Goal: Information Seeking & Learning: Learn about a topic

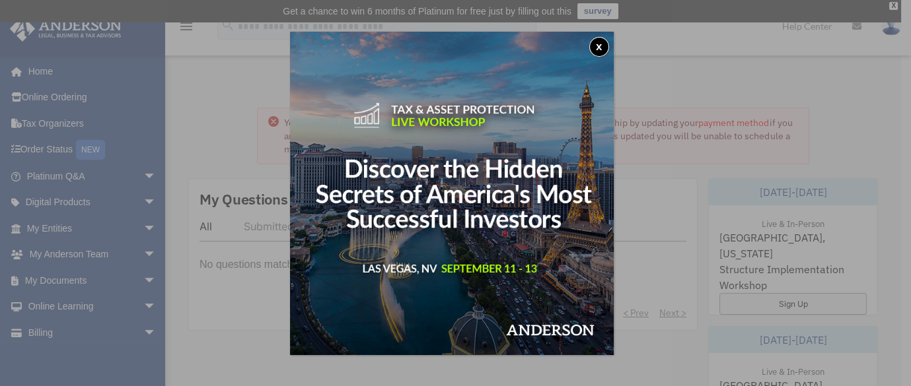
click at [598, 38] on button "x" at bounding box center [599, 47] width 20 height 20
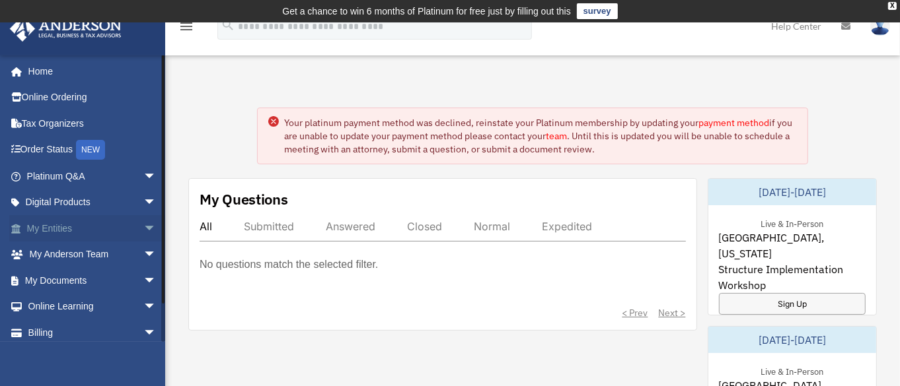
click at [143, 230] on span "arrow_drop_down" at bounding box center [156, 228] width 26 height 27
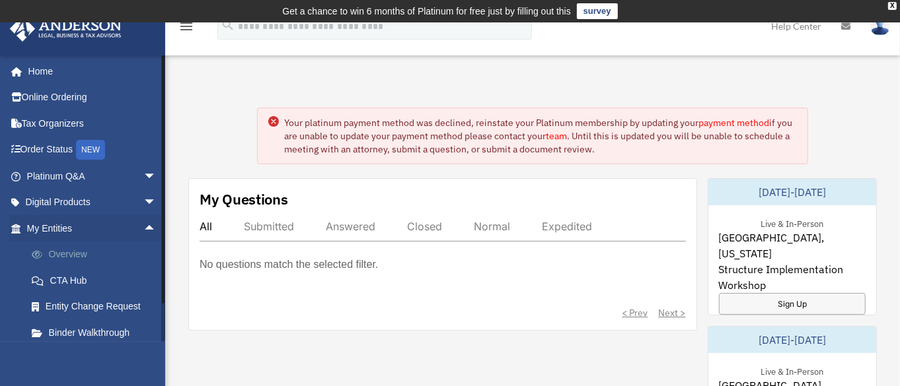
click at [81, 243] on link "Overview" at bounding box center [97, 255] width 158 height 26
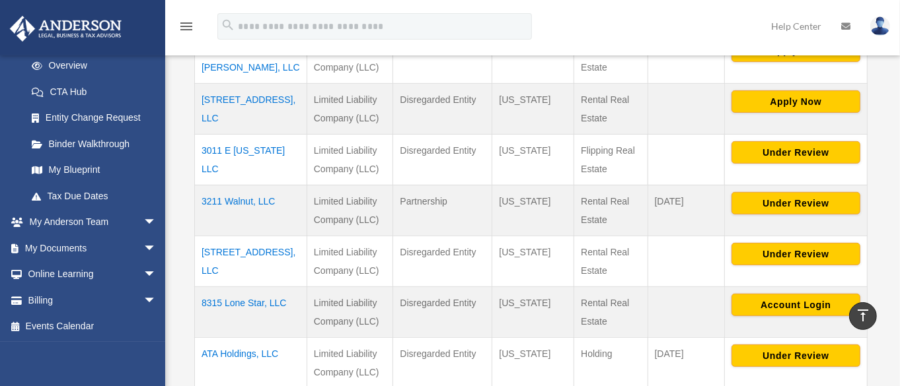
scroll to position [427, 0]
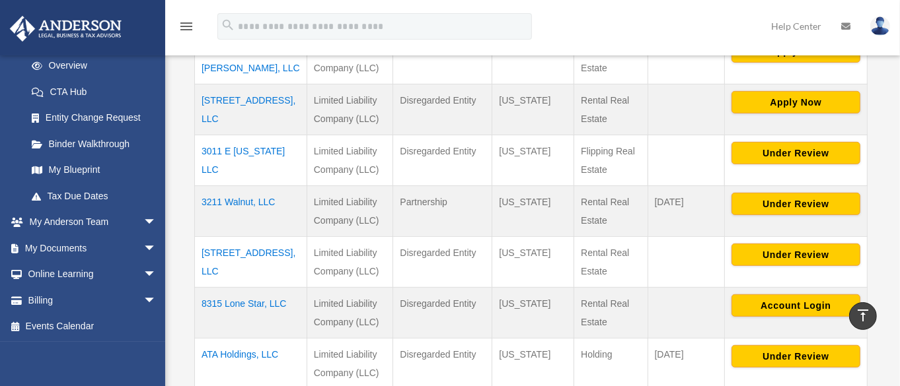
click at [486, 314] on td "Disregarded Entity" at bounding box center [442, 313] width 99 height 51
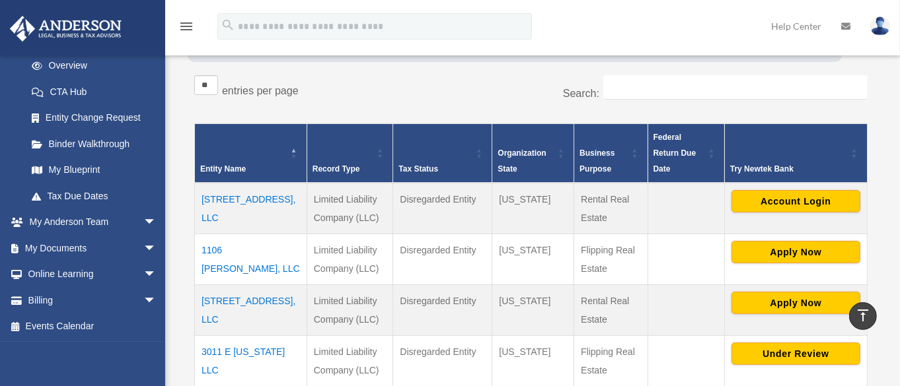
scroll to position [225, 0]
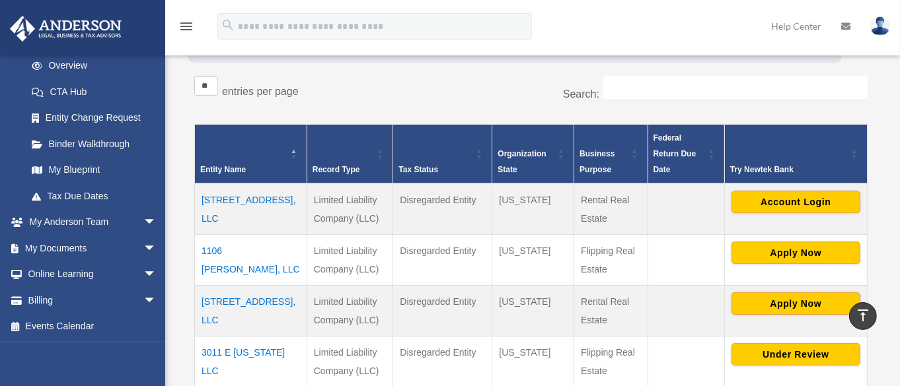
click at [233, 193] on td "10204 Lakeview Dr, LLC" at bounding box center [251, 210] width 112 height 52
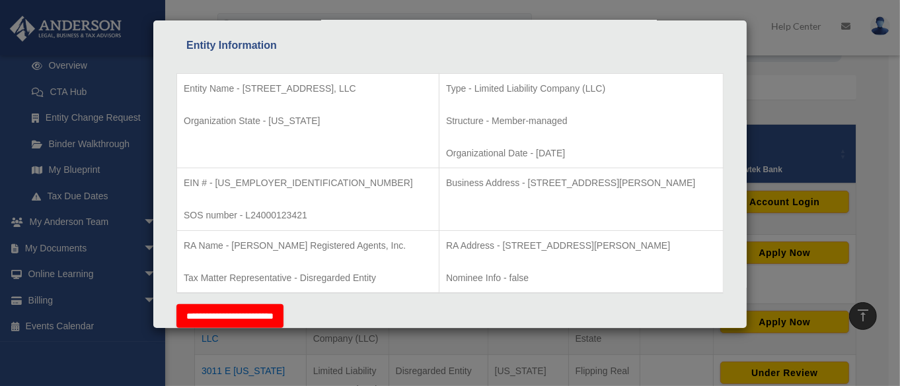
scroll to position [1, 0]
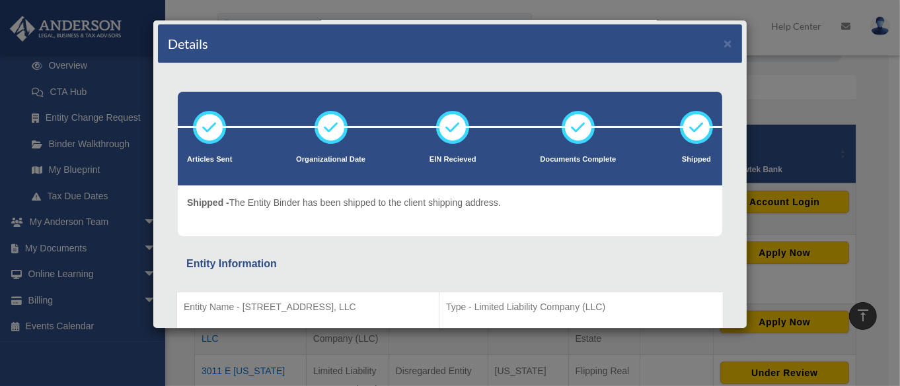
click at [817, 85] on div "Details × Articles Sent Organizational Date" at bounding box center [450, 193] width 900 height 386
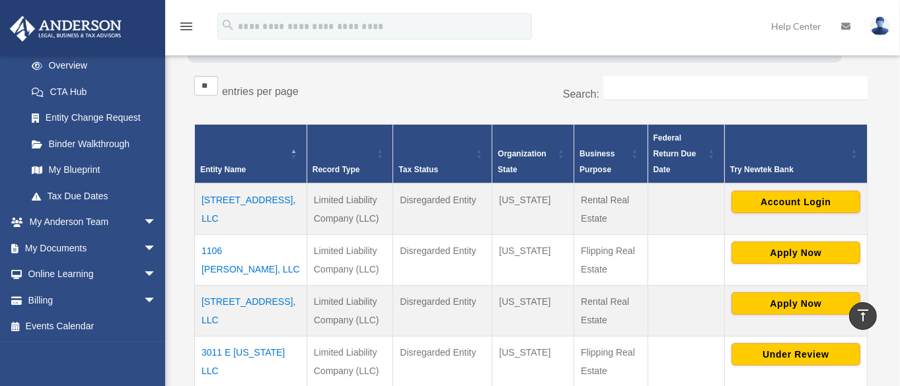
click at [258, 252] on td "1106 McDaniel, LLC" at bounding box center [251, 260] width 112 height 51
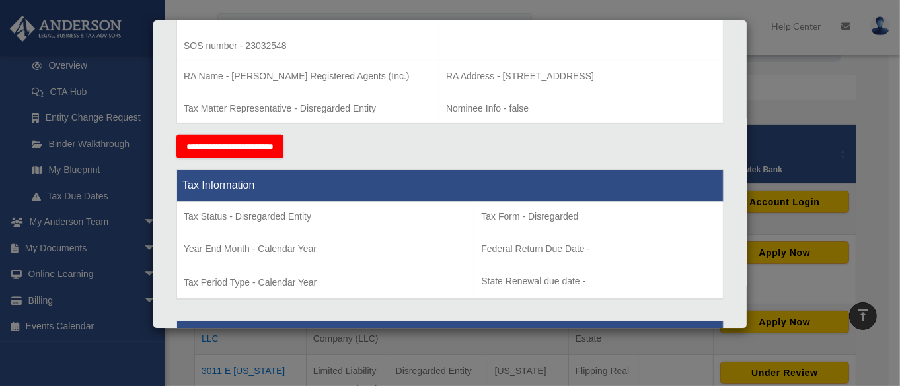
scroll to position [135, 0]
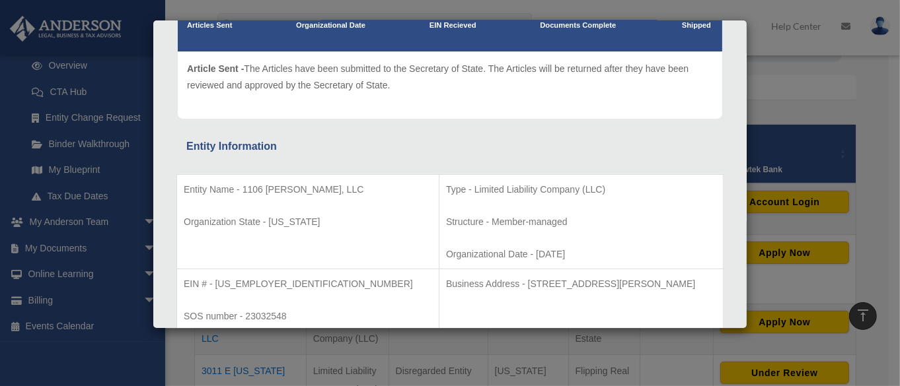
click at [794, 98] on div "Details × Articles Sent Organizational Date" at bounding box center [450, 193] width 900 height 386
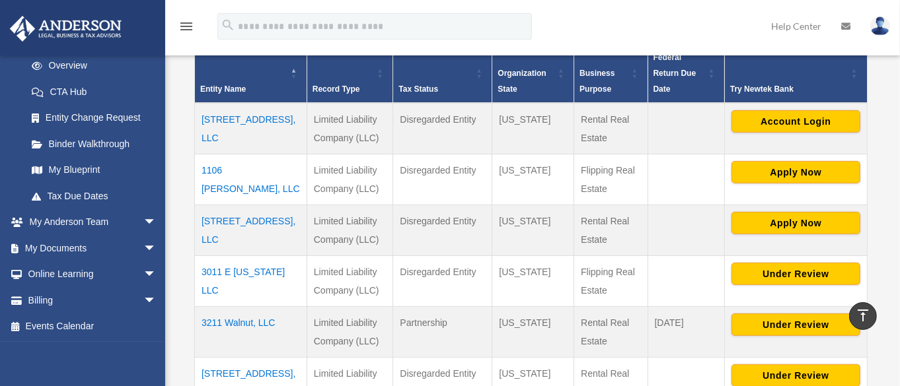
scroll to position [305, 0]
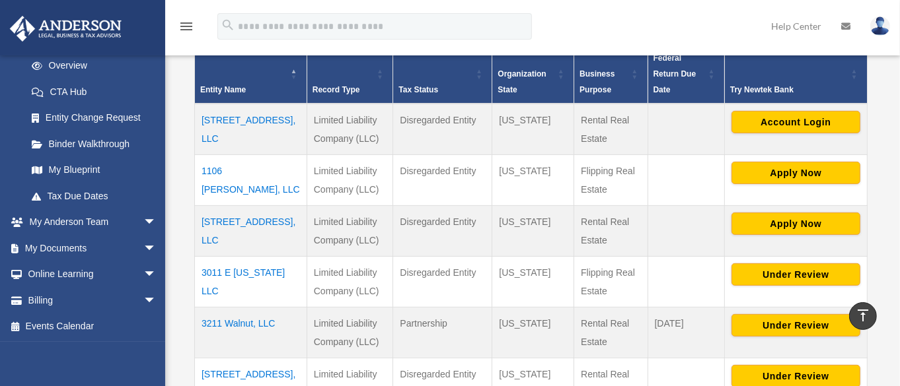
click at [256, 225] on td "2864 Sudbury Ct, LLC" at bounding box center [251, 231] width 112 height 51
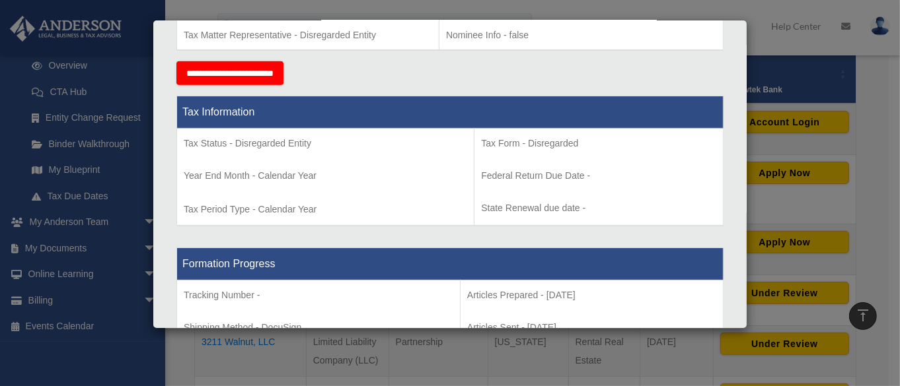
scroll to position [477, 0]
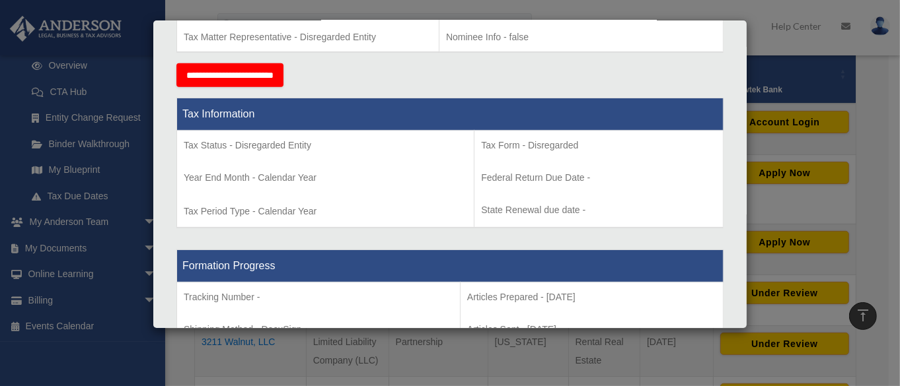
click at [865, 157] on div "Details × Articles Sent Organizational Date" at bounding box center [450, 193] width 900 height 386
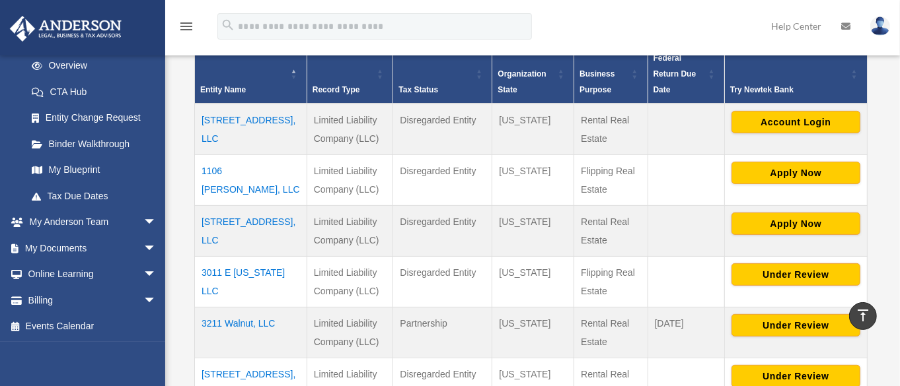
click at [249, 272] on td "3011 E Louisiana LLC" at bounding box center [251, 282] width 112 height 51
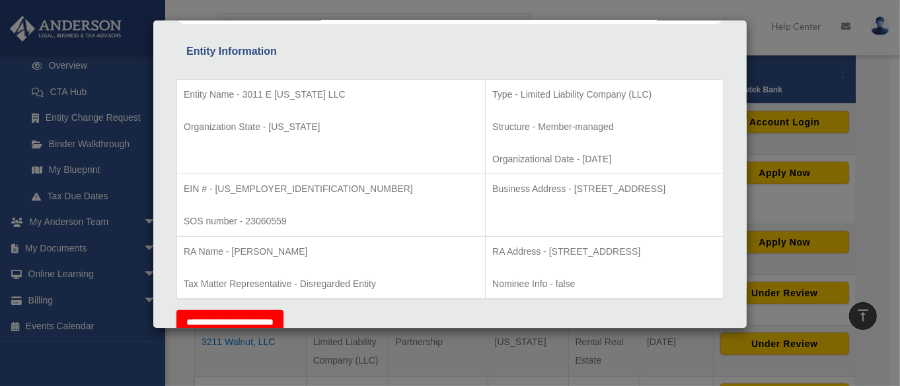
scroll to position [235, 0]
click at [867, 164] on div "Details × Articles Sent Organizational Date" at bounding box center [450, 193] width 900 height 386
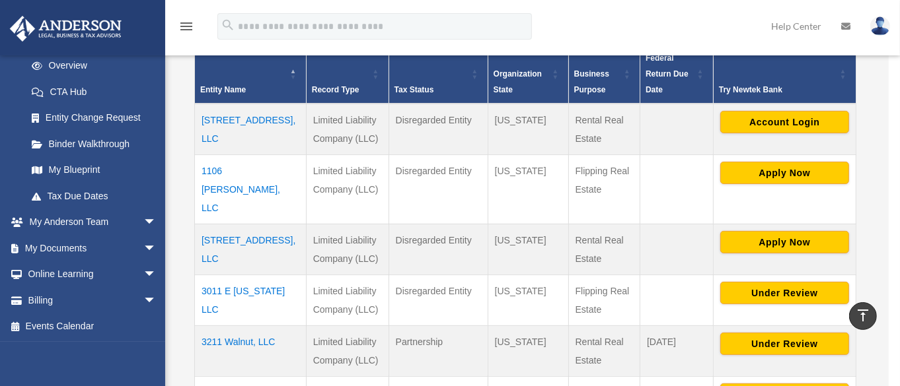
click at [867, 164] on body "X Get a chance to win 6 months of Platinum for free just by filling out this su…" at bounding box center [450, 357] width 900 height 1325
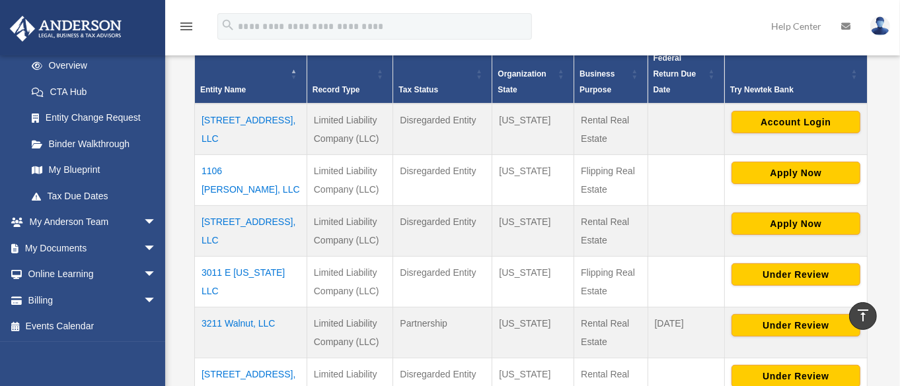
click at [238, 120] on td "10204 Lakeview Dr, LLC" at bounding box center [251, 130] width 112 height 52
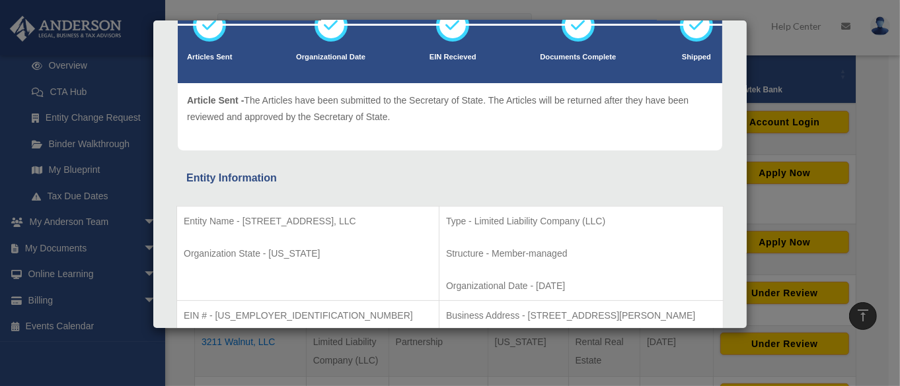
scroll to position [102, 0]
click at [864, 159] on div "Details × Articles Sent Organizational Date" at bounding box center [450, 193] width 900 height 386
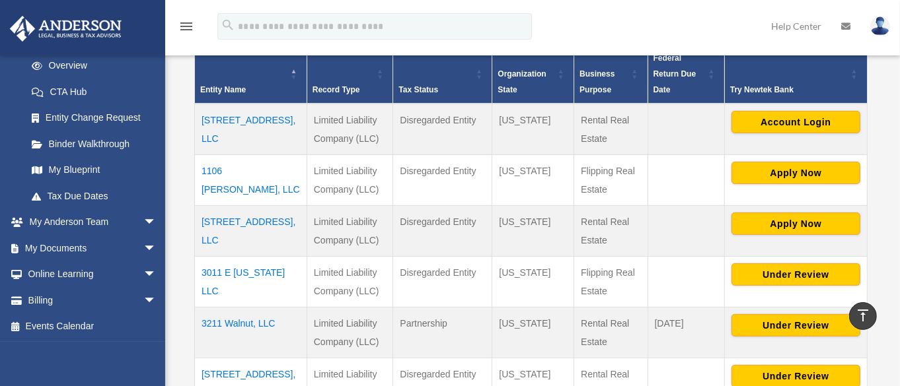
click at [228, 172] on td "1106 McDaniel, LLC" at bounding box center [251, 180] width 112 height 51
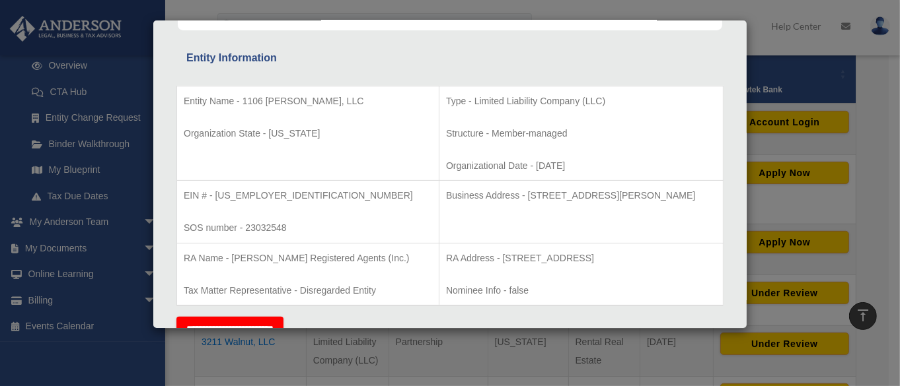
scroll to position [225, 0]
click at [886, 128] on div "Details × Articles Sent Organizational Date" at bounding box center [450, 193] width 900 height 386
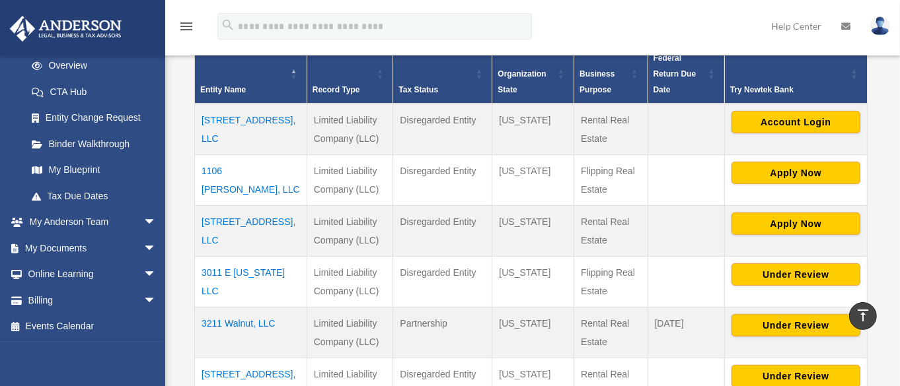
drag, startPoint x: 381, startPoint y: 148, endPoint x: 305, endPoint y: 229, distance: 111.2
click at [305, 229] on tbody "10204 Lakeview Dr, LLC Limited Liability Company (LLC) Disregarded Entity Flori…" at bounding box center [531, 333] width 673 height 458
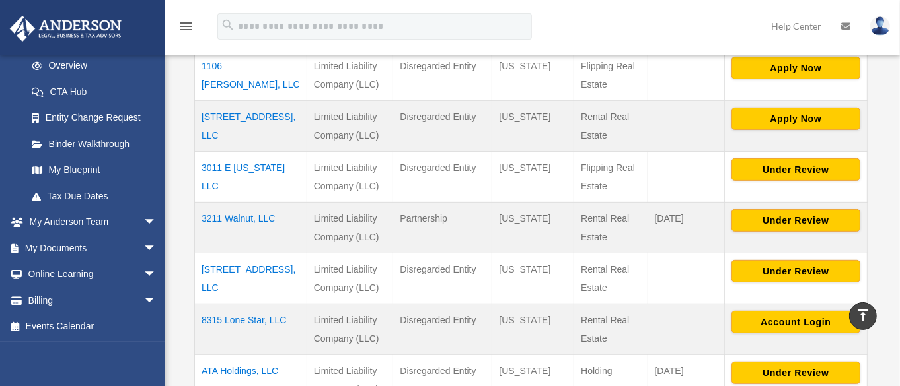
scroll to position [411, 0]
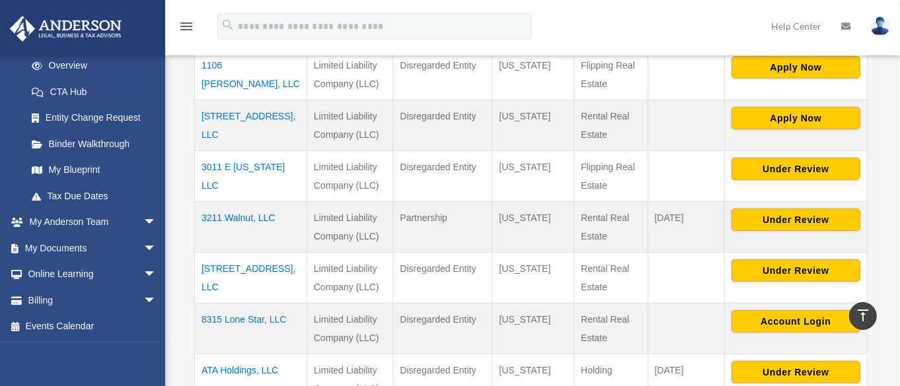
click at [254, 219] on td "3211 Walnut, LLC" at bounding box center [251, 227] width 112 height 51
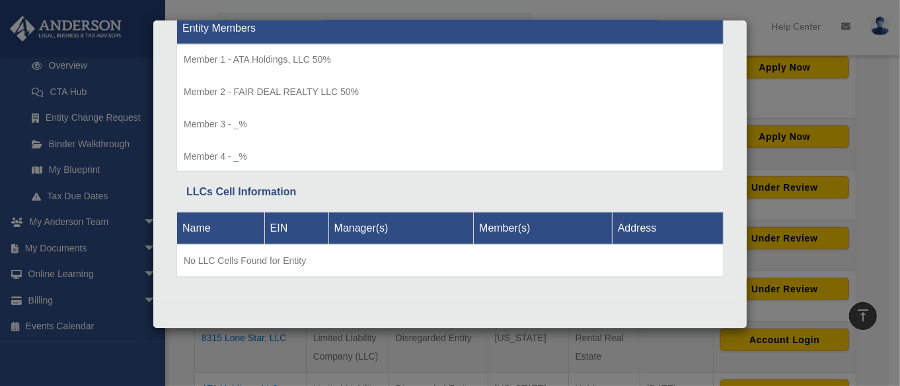
scroll to position [457, 0]
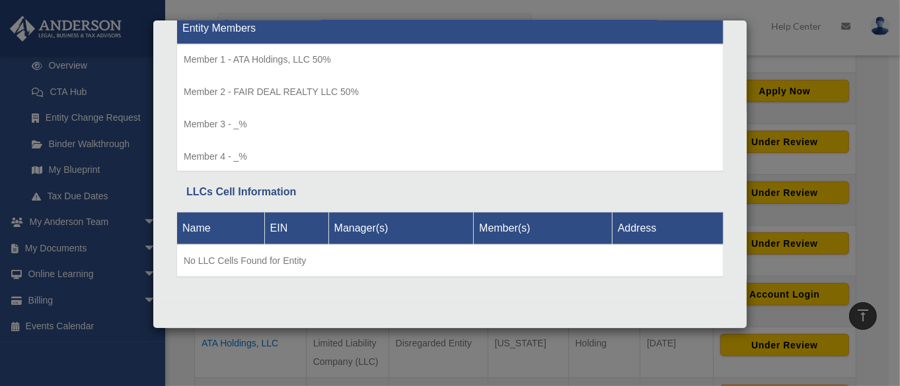
click at [883, 123] on div "Details × Articles Sent Organizational Date" at bounding box center [450, 193] width 900 height 386
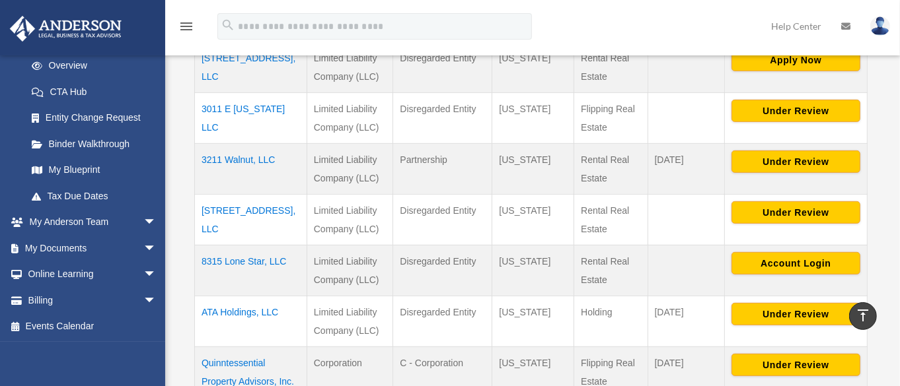
scroll to position [468, 0]
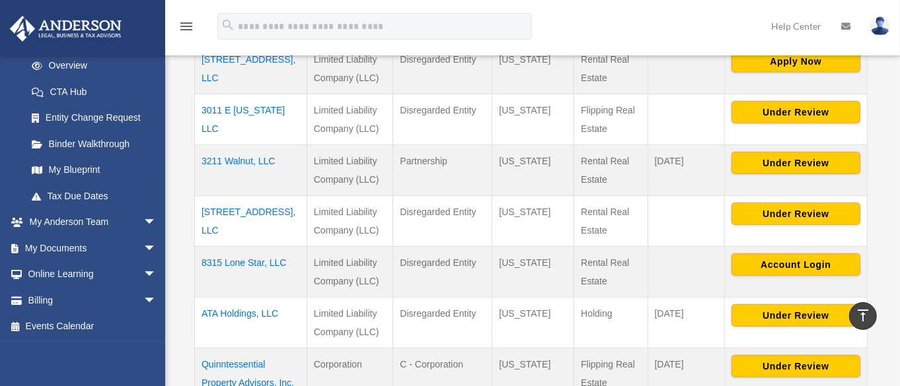
click at [255, 210] on td "709 Palaiseau Ct, LLC" at bounding box center [251, 221] width 112 height 51
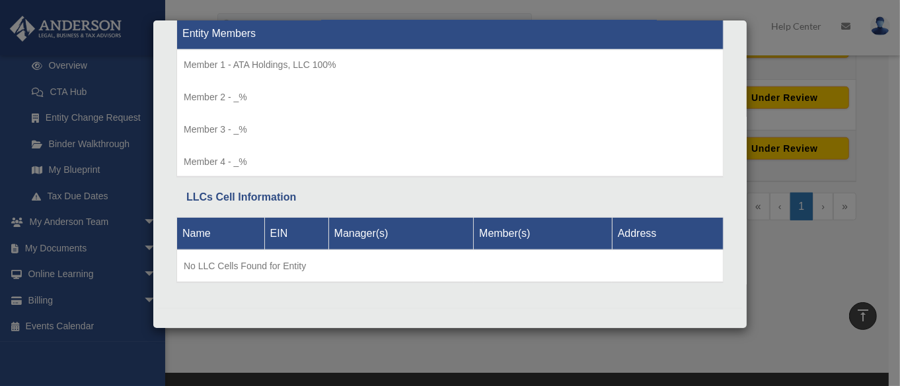
scroll to position [672, 0]
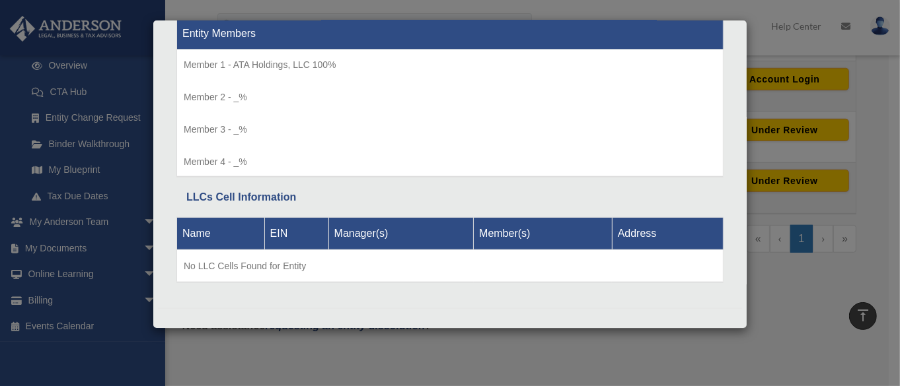
click at [828, 273] on div "Details × Articles Sent Organizational Date" at bounding box center [450, 193] width 900 height 386
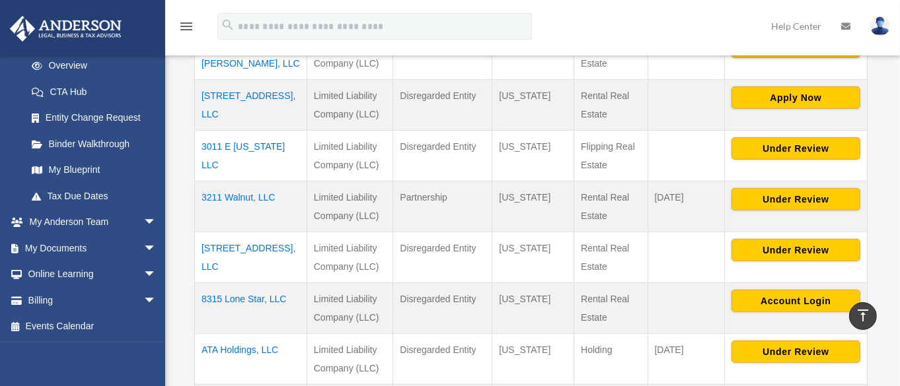
scroll to position [430, 0]
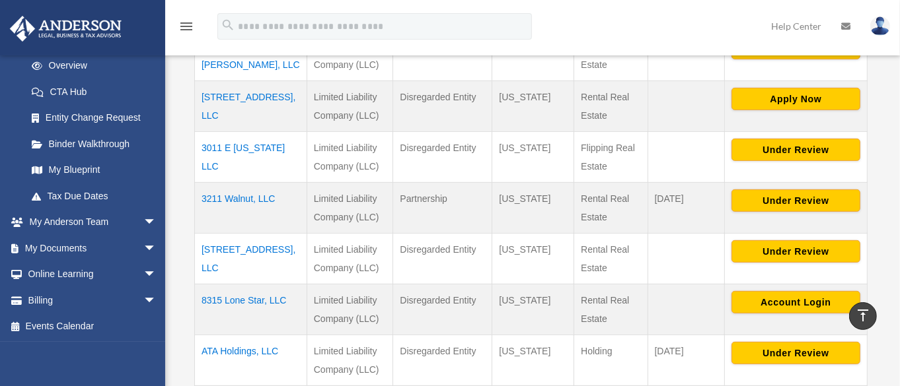
click at [255, 302] on td "8315 Lone Star, LLC" at bounding box center [251, 310] width 112 height 51
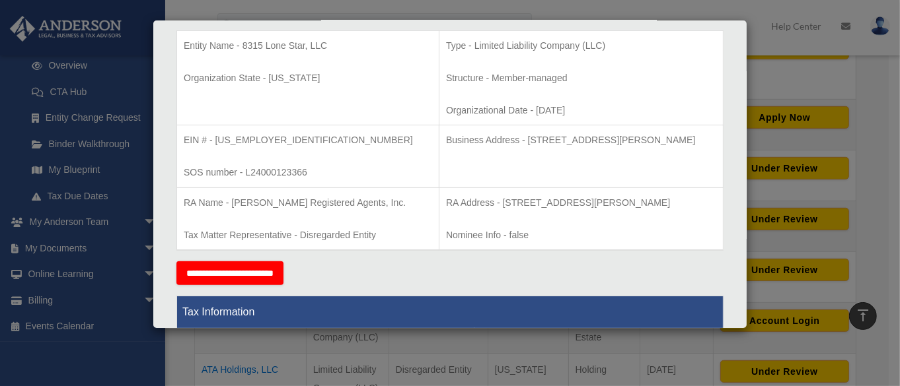
scroll to position [0, 0]
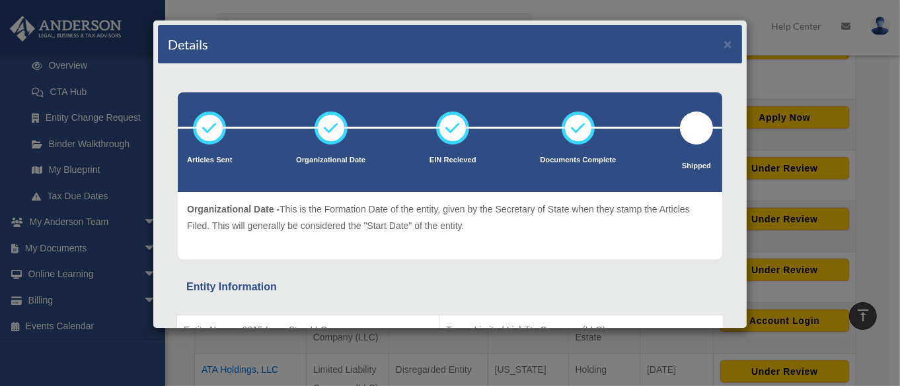
click at [764, 58] on div "Details × Articles Sent Organizational Date" at bounding box center [450, 193] width 900 height 386
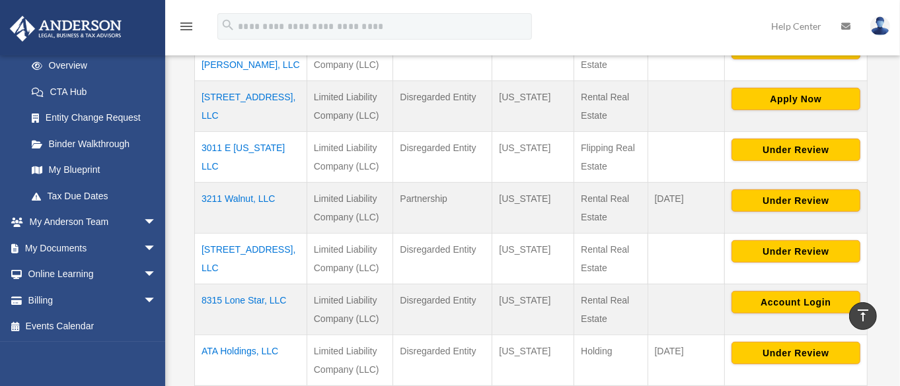
click at [258, 249] on td "709 Palaiseau Ct, LLC" at bounding box center [251, 259] width 112 height 51
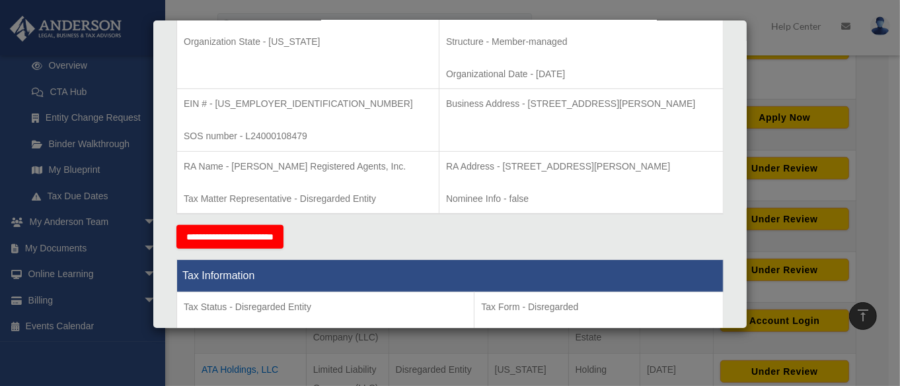
scroll to position [316, 0]
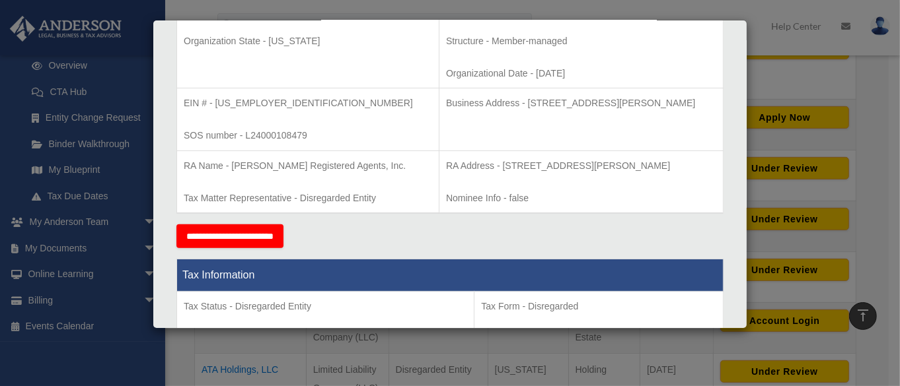
click at [867, 274] on div "Details × Articles Sent Organizational Date" at bounding box center [450, 193] width 900 height 386
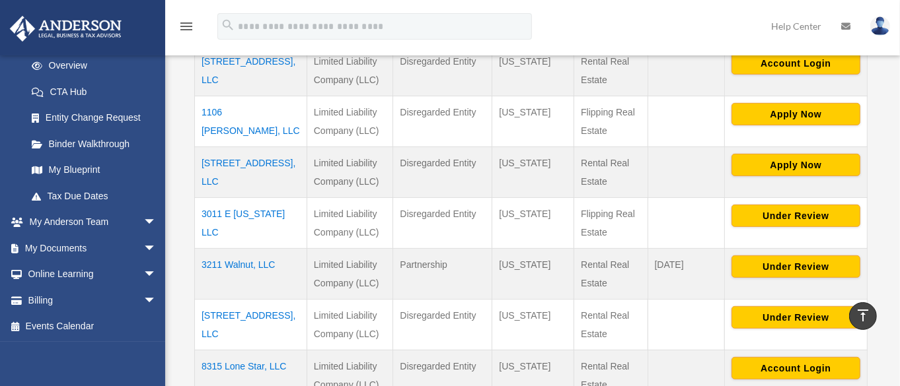
scroll to position [278, 0]
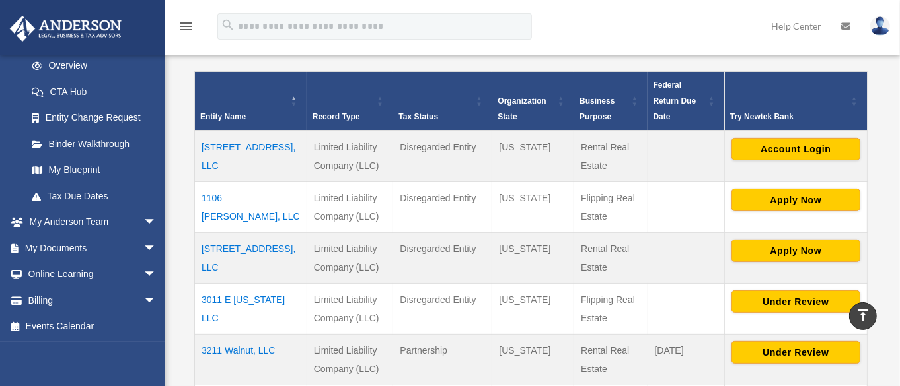
click at [247, 152] on td "10204 Lakeview Dr, LLC" at bounding box center [251, 157] width 112 height 52
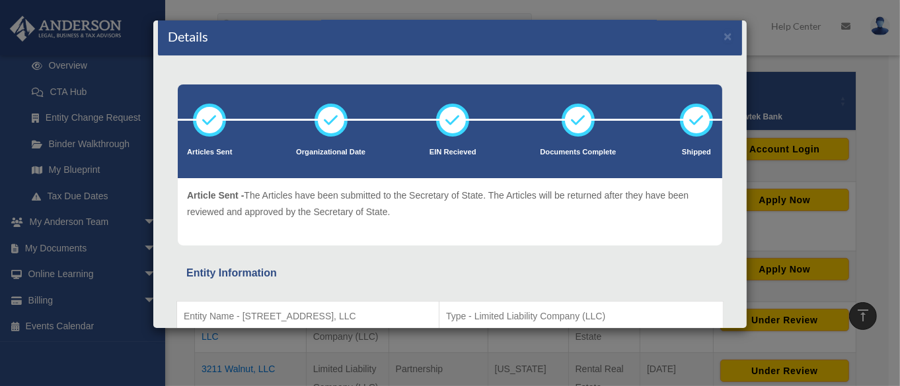
scroll to position [0, 0]
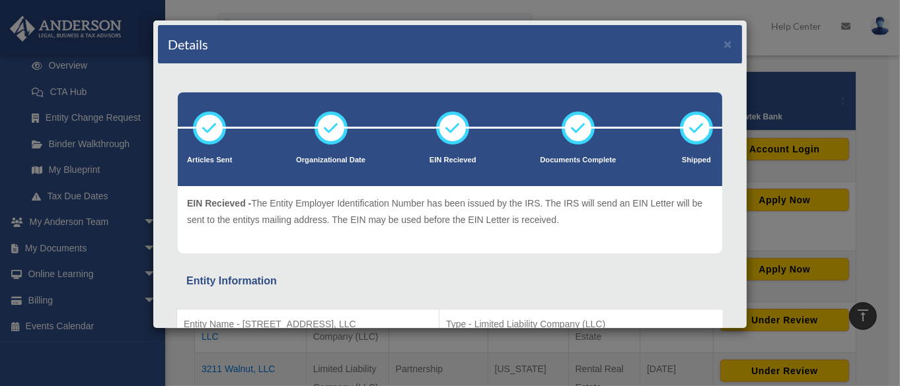
click at [786, 67] on div "Details × Articles Sent Organizational Date" at bounding box center [450, 193] width 900 height 386
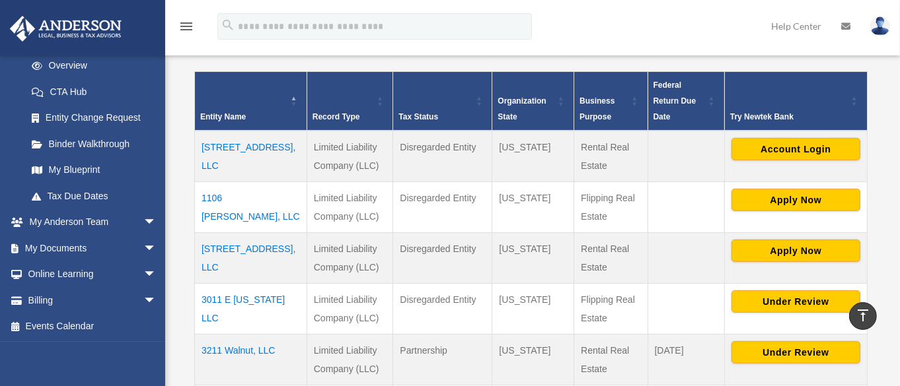
click at [230, 204] on td "1106 McDaniel, LLC" at bounding box center [251, 207] width 112 height 51
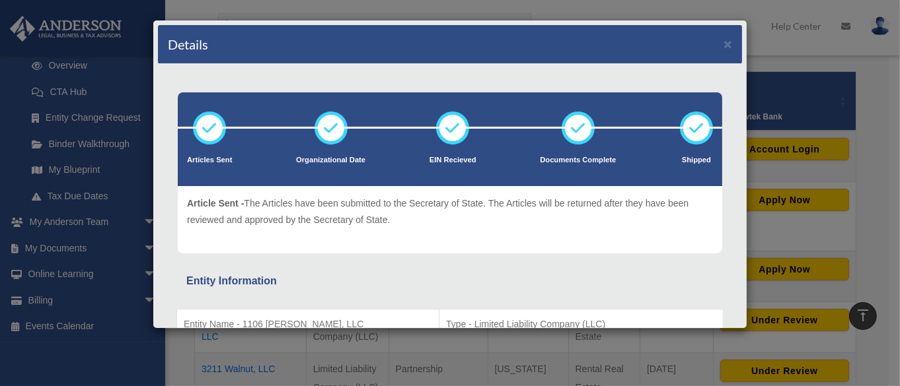
click at [881, 70] on div "Details × Articles Sent Organizational Date" at bounding box center [450, 193] width 900 height 386
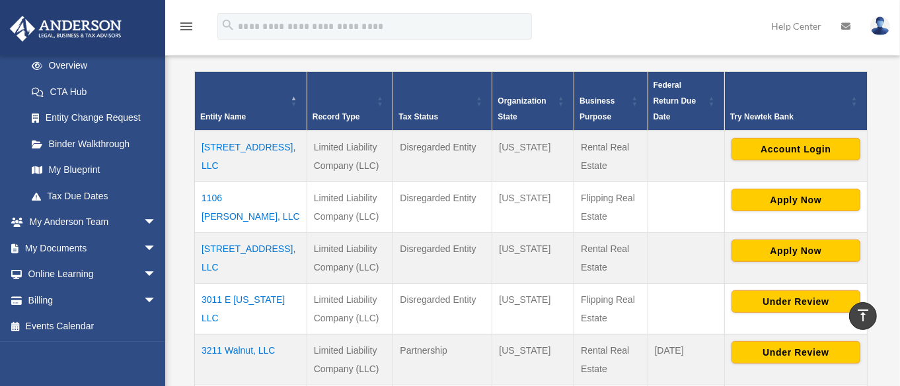
click at [264, 253] on td "2864 Sudbury Ct, LLC" at bounding box center [251, 258] width 112 height 51
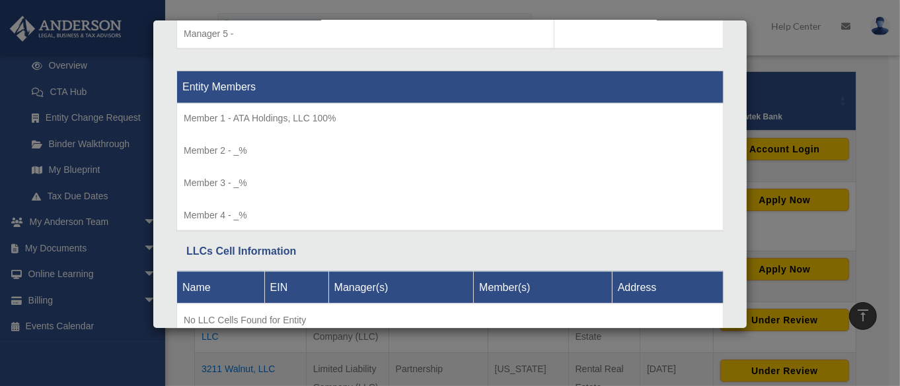
scroll to position [1412, 0]
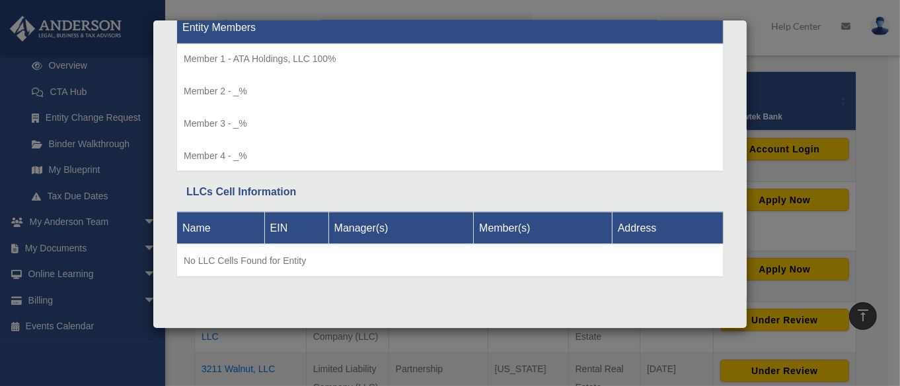
click at [813, 66] on div "Details × Articles Sent Organizational Date" at bounding box center [450, 193] width 900 height 386
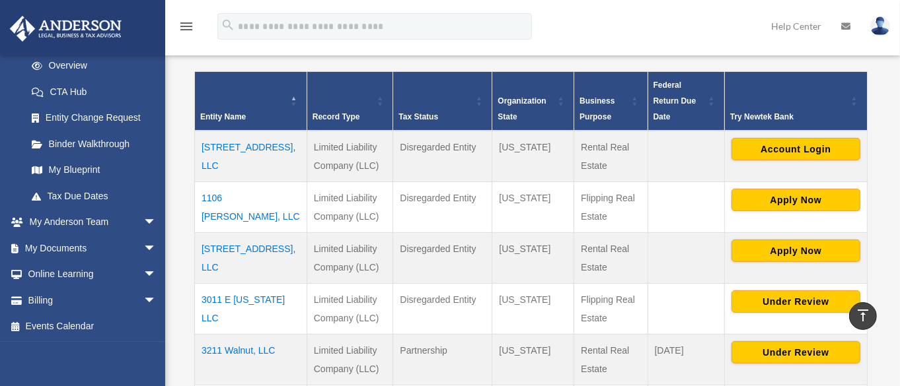
click at [273, 308] on td "3011 E Louisiana LLC" at bounding box center [251, 309] width 112 height 51
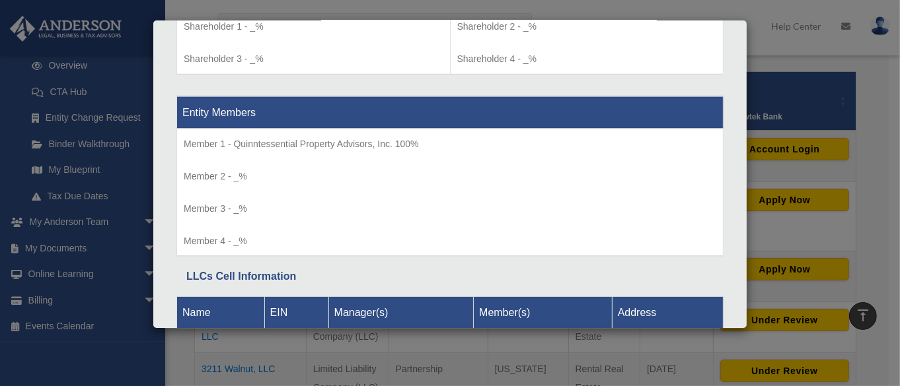
scroll to position [1252, 0]
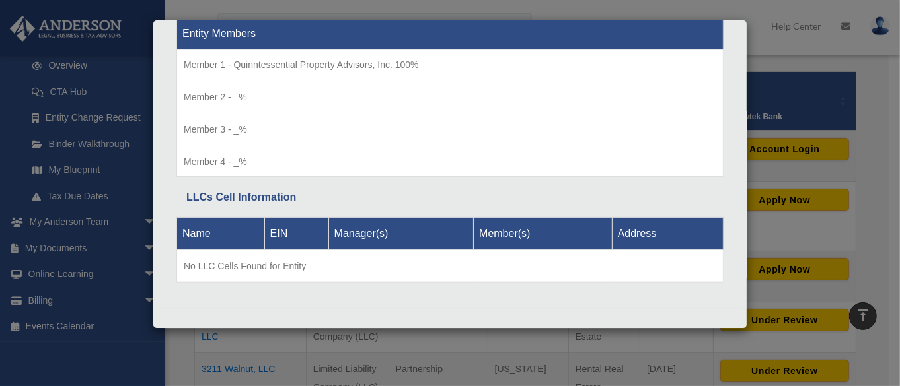
click at [819, 44] on div "Details × Articles Sent Organizational Date" at bounding box center [450, 193] width 900 height 386
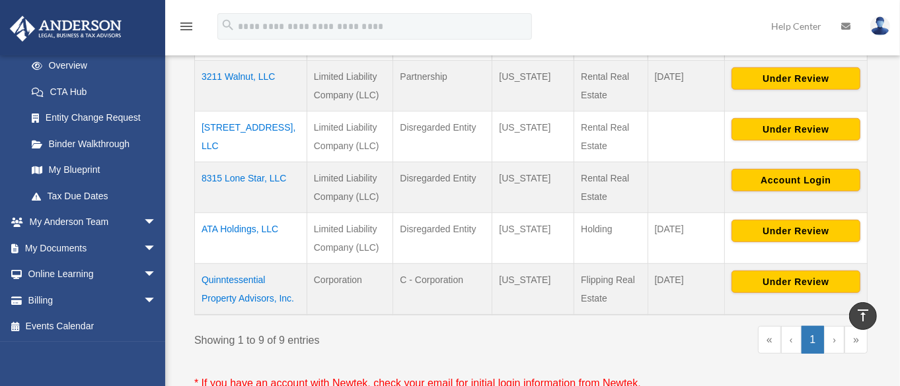
scroll to position [550, 0]
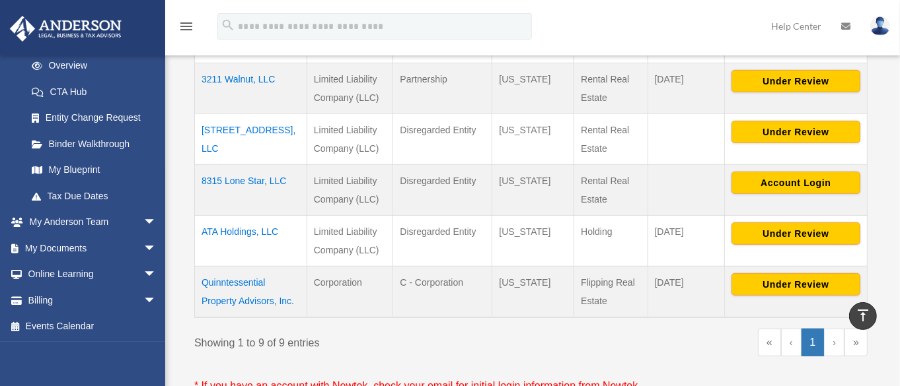
click at [231, 229] on td "ATA Holdings, LLC" at bounding box center [251, 241] width 112 height 51
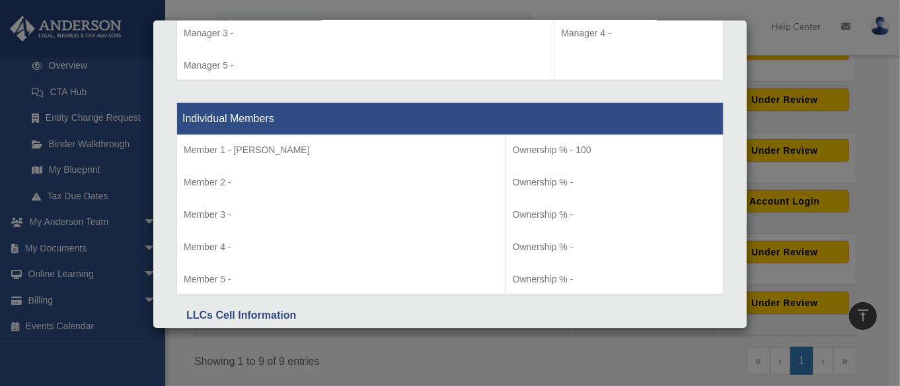
scroll to position [1311, 0]
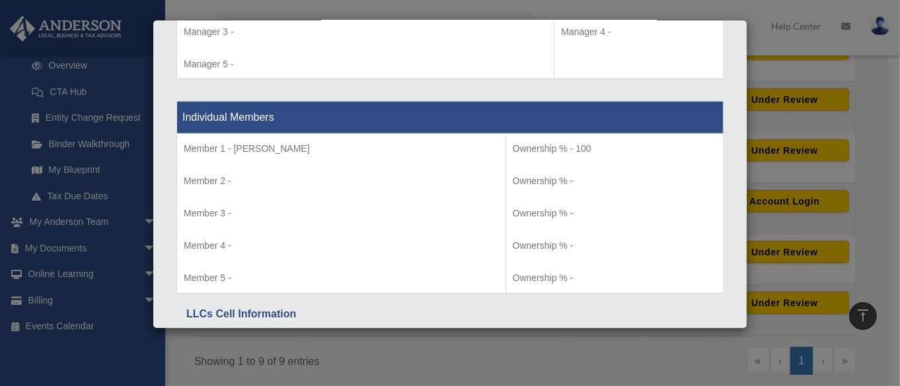
click at [702, 352] on div "Details × Articles Sent Organizational Date" at bounding box center [450, 193] width 900 height 386
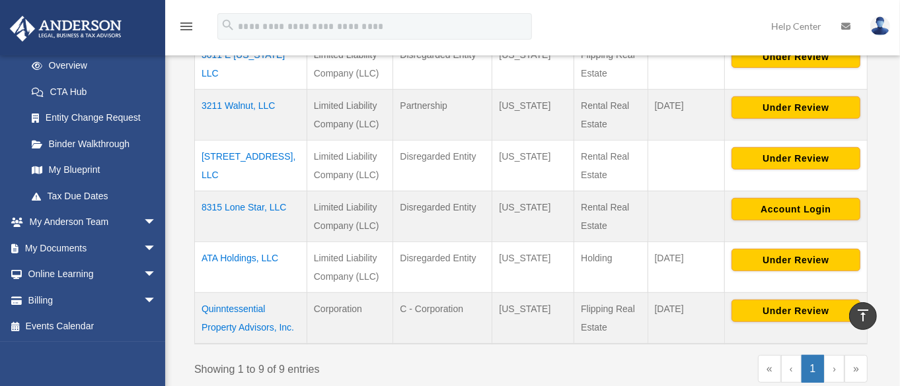
scroll to position [524, 0]
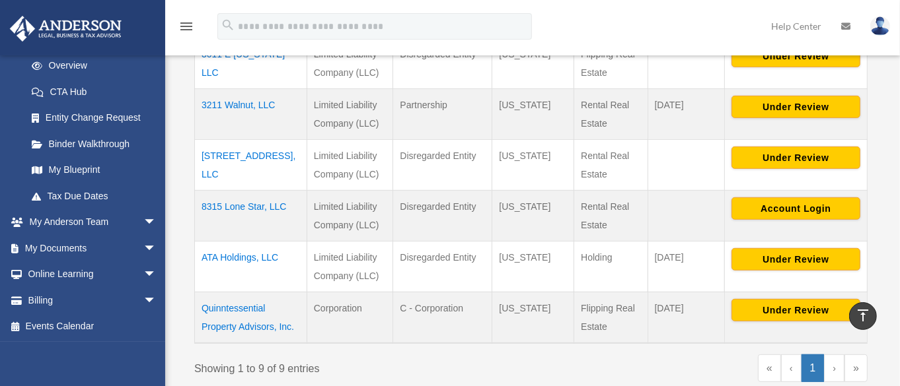
click at [260, 263] on td "ATA Holdings, LLC" at bounding box center [251, 267] width 112 height 51
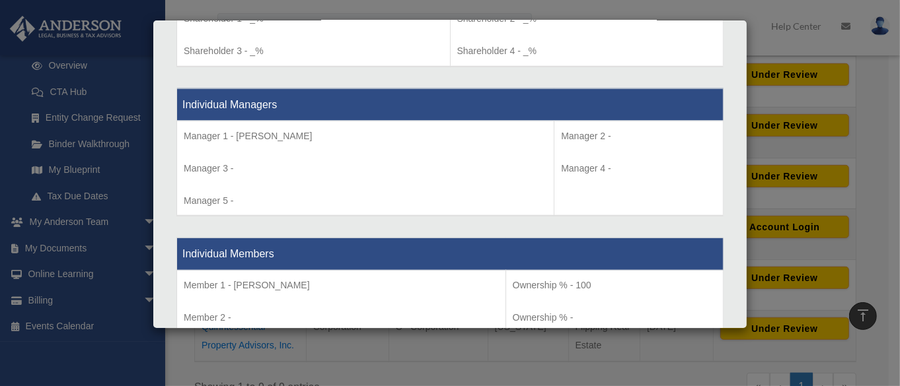
scroll to position [1175, 0]
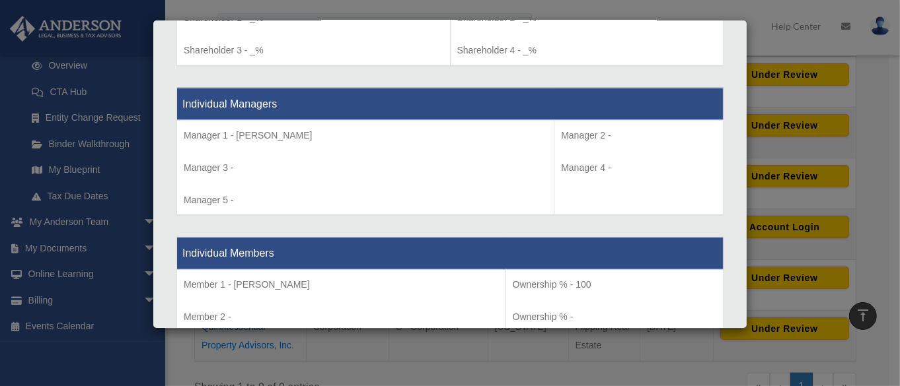
click at [862, 246] on div "Details × Articles Sent Organizational Date" at bounding box center [450, 193] width 900 height 386
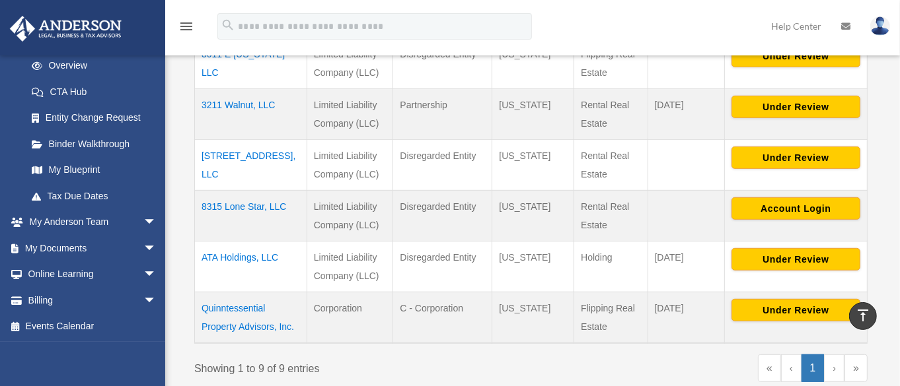
click at [223, 314] on td "Quinntessential Property Advisors, Inc." at bounding box center [251, 319] width 112 height 52
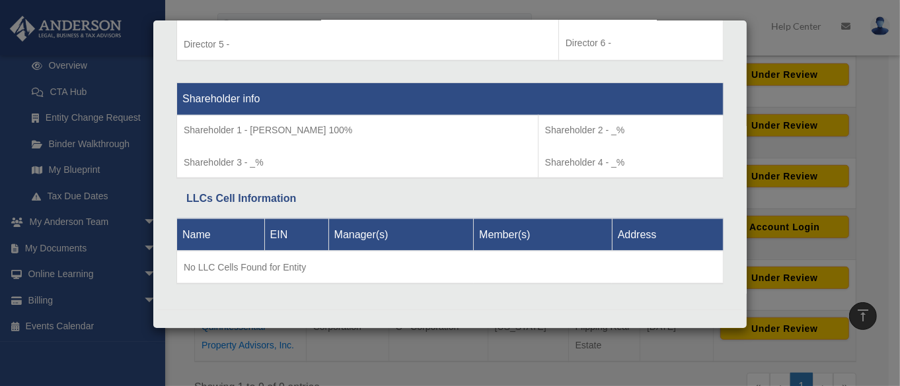
scroll to position [1087, 0]
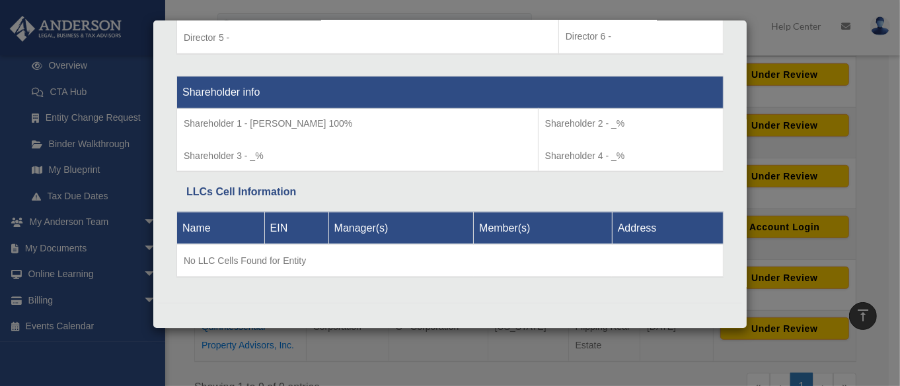
click at [531, 288] on div "Name EIN Manager(s) Member(s) Address No LLC Cells Found for Entity" at bounding box center [449, 245] width 547 height 87
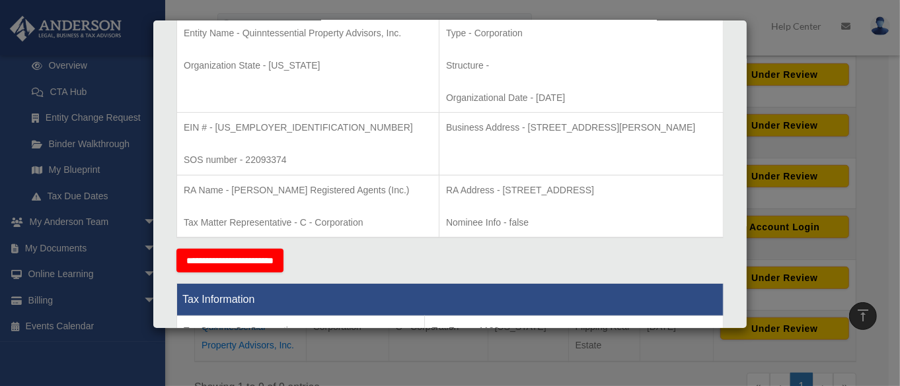
scroll to position [297, 0]
